Goal: Communication & Community: Participate in discussion

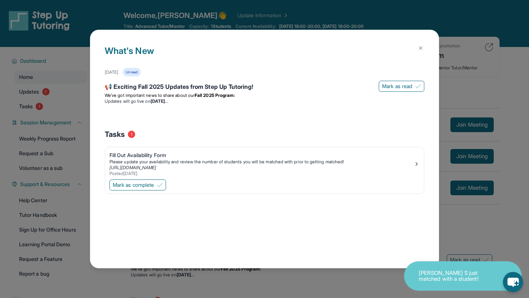
click at [212, 77] on div "[DATE] Unread 📢 Exciting Fall 2025 Updates from Step Up Tutoring! [PERSON_NAME]…" at bounding box center [265, 88] width 320 height 41
click at [212, 84] on div "📢 Exciting Fall 2025 Updates from Step Up Tutoring!" at bounding box center [265, 87] width 320 height 10
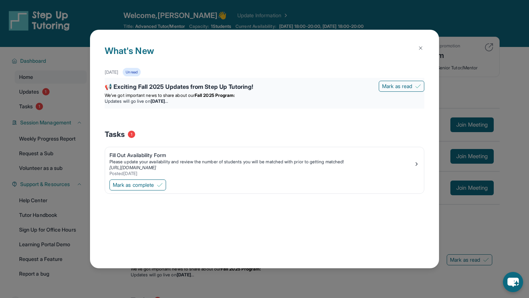
click at [284, 98] on li "Updates will go live [DATE][DATE]" at bounding box center [265, 101] width 320 height 6
click at [126, 93] on span "We’ve got important news to share about our" at bounding box center [150, 96] width 90 height 6
click at [168, 99] on strong "[DATE]" at bounding box center [159, 101] width 17 height 6
click at [168, 103] on strong "[DATE]" at bounding box center [159, 101] width 17 height 6
click at [260, 65] on h1 "What's New" at bounding box center [265, 56] width 320 height 24
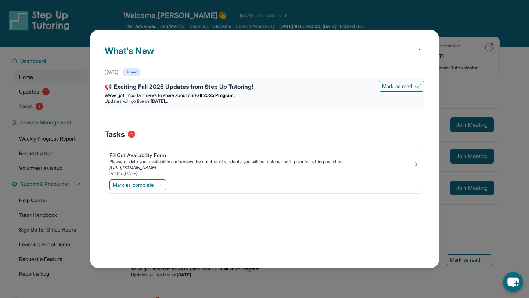
click at [259, 92] on div "📢 Exciting Fall 2025 Updates from Step Up Tutoring!" at bounding box center [265, 87] width 320 height 10
click at [397, 84] on span "Mark as read" at bounding box center [397, 86] width 30 height 7
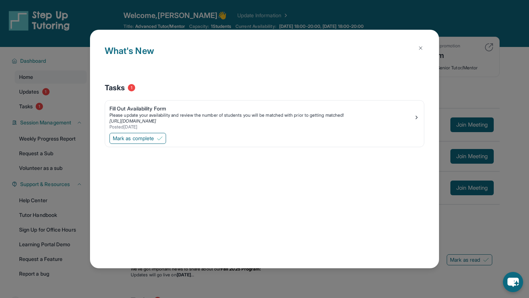
click at [421, 48] on img at bounding box center [421, 48] width 6 height 6
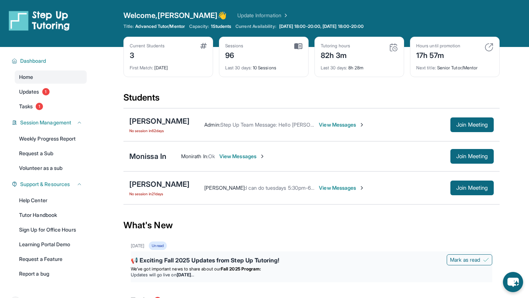
click at [217, 269] on span "We’ve got important news to share about our" at bounding box center [176, 269] width 90 height 6
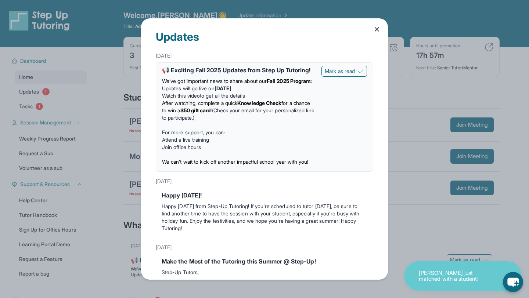
click at [377, 29] on icon at bounding box center [377, 30] width 4 height 4
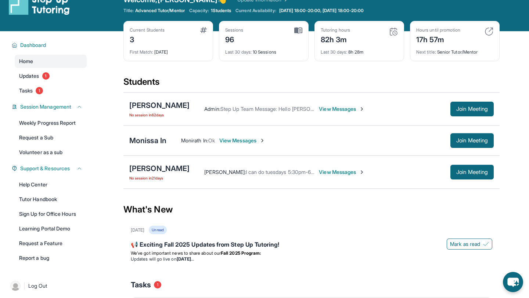
scroll to position [17, 0]
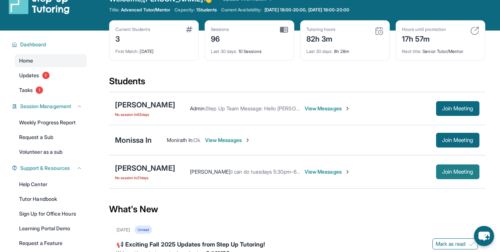
click at [447, 173] on span "Join Meeting" at bounding box center [458, 171] width 32 height 4
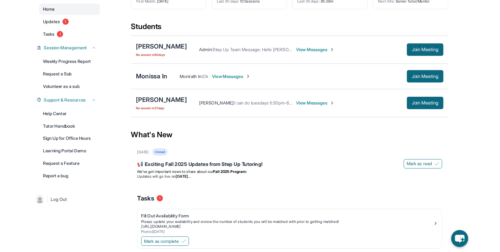
scroll to position [67, 0]
